Goal: Complete application form

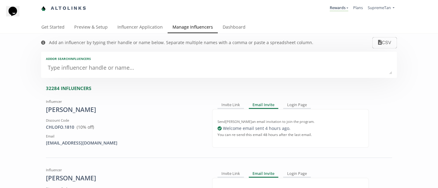
click at [84, 66] on textarea at bounding box center [219, 68] width 346 height 12
type textarea "cou"
type input "cou"
type input "COU"
type textarea "courty"
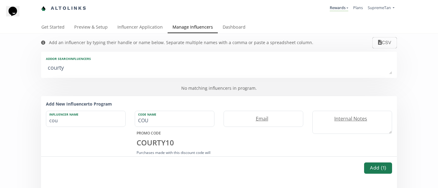
type input "courty"
type input "COURTY"
type textarea "courtyn"
type input "courtyn"
type input "COURTYN"
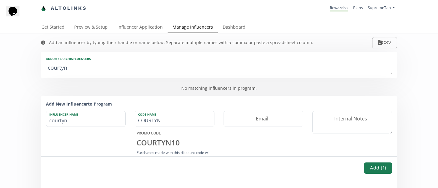
type textarea "courty"
type input "courty"
type input "COURTY"
type textarea "court"
type input "court"
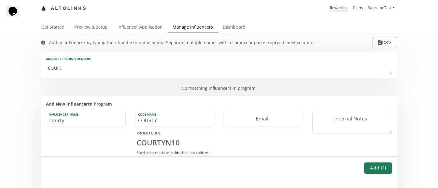
type input "COURT"
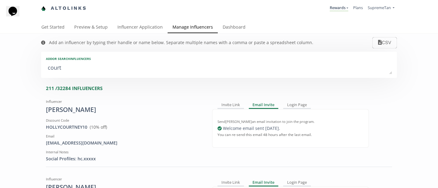
type textarea "courtn"
type input "courtn"
type input "COURTN"
type textarea "courtne"
type input "courtne"
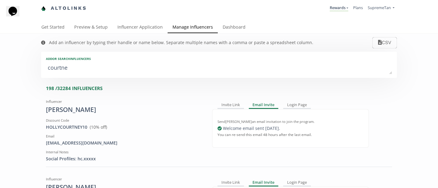
type input "COURTNE"
type textarea "[PERSON_NAME]"
type input "[PERSON_NAME]"
type textarea "[PERSON_NAME]"
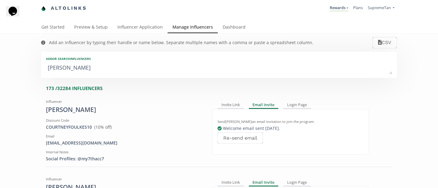
type input "[PERSON_NAME]"
type textarea "[PERSON_NAME]"
type input "[PERSON_NAME]"
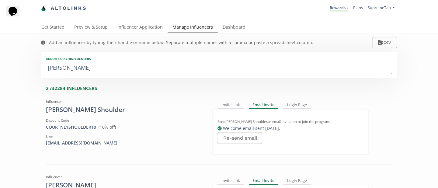
type textarea "[PERSON_NAME]"
type input "[PERSON_NAME]"
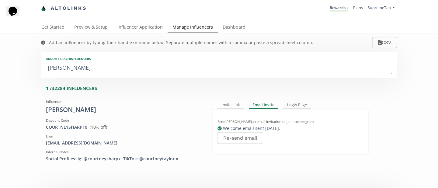
type textarea "[PERSON_NAME]"
type input "[PERSON_NAME]"
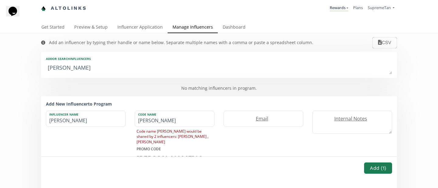
type textarea "[PERSON_NAME]"
type input "[PERSON_NAME]"
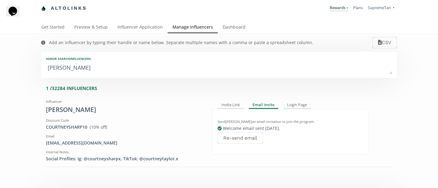
type textarea "[PERSON_NAME]"
type input "[PERSON_NAME]"
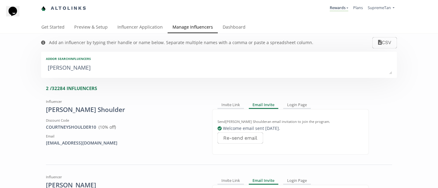
type textarea "[PERSON_NAME]"
type input "[PERSON_NAME]"
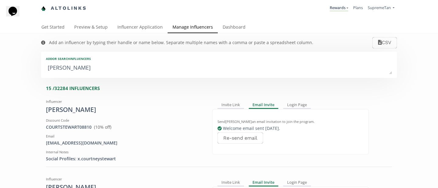
type textarea "[PERSON_NAME]"
type input "[PERSON_NAME]"
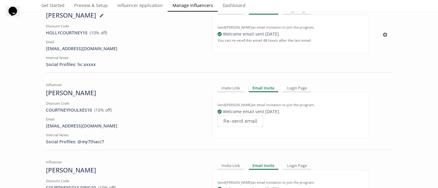
scroll to position [96, 0]
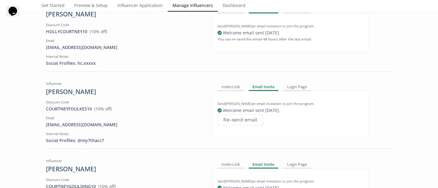
type textarea "[PERSON_NAME]."
type input "[PERSON_NAME]."
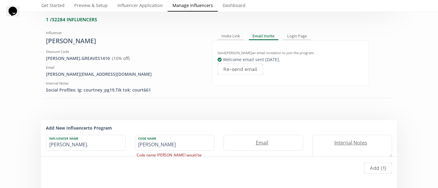
scroll to position [64, 0]
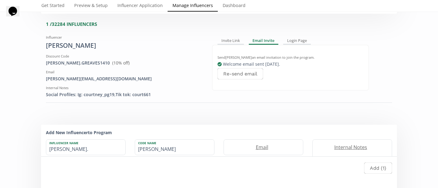
type textarea "[PERSON_NAME]."
